Goal: Task Accomplishment & Management: Manage account settings

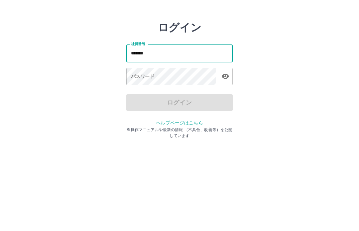
type input "*******"
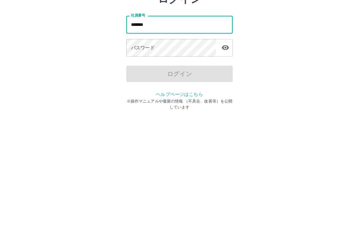
click at [154, 88] on div "パスワード パスワード" at bounding box center [179, 97] width 106 height 19
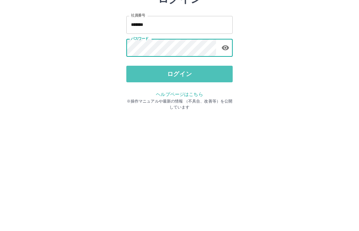
click at [202, 115] on button "ログイン" at bounding box center [179, 123] width 106 height 17
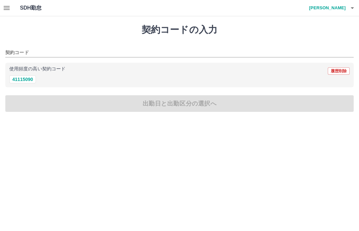
click at [10, 9] on icon "button" at bounding box center [7, 8] width 8 height 8
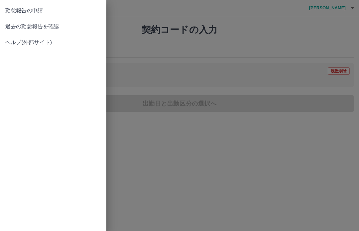
click at [63, 27] on span "過去の勤怠報告を確認" at bounding box center [53, 27] width 96 height 8
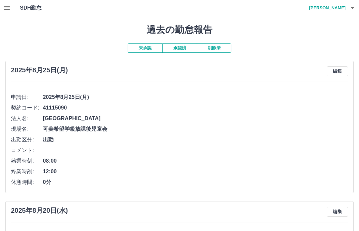
click at [353, 6] on icon "button" at bounding box center [352, 8] width 8 height 8
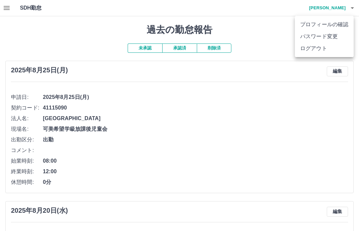
click at [337, 48] on li "ログアウト" at bounding box center [324, 49] width 59 height 12
